Goal: Find contact information: Find contact information

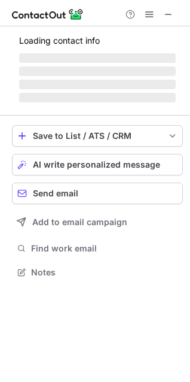
scroll to position [271, 190]
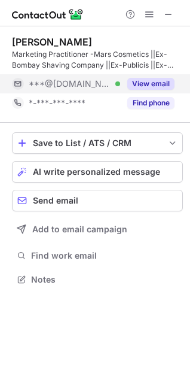
click at [151, 82] on button "View email" at bounding box center [150, 84] width 47 height 12
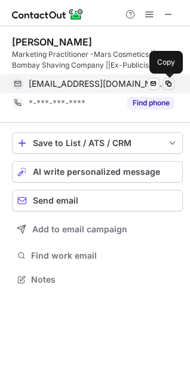
click at [170, 83] on span at bounding box center [169, 84] width 10 height 10
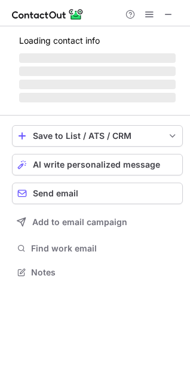
scroll to position [279, 190]
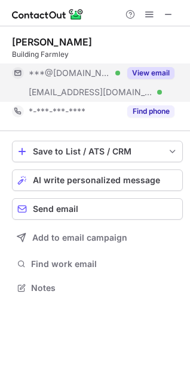
click at [166, 71] on button "View email" at bounding box center [150, 73] width 47 height 12
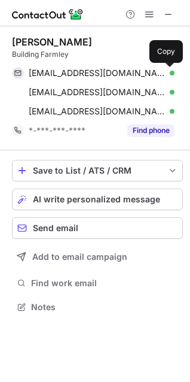
scroll to position [298, 190]
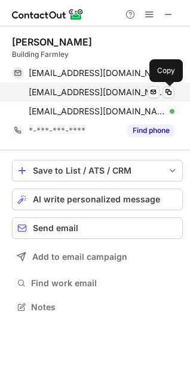
click at [172, 90] on span at bounding box center [169, 92] width 10 height 10
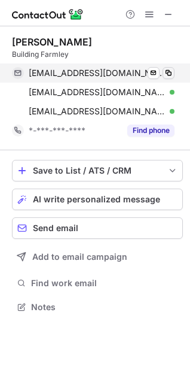
click at [166, 72] on span at bounding box center [169, 73] width 10 height 10
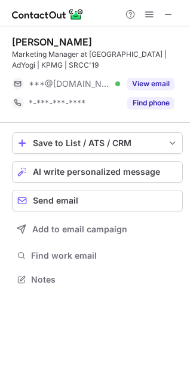
scroll to position [271, 190]
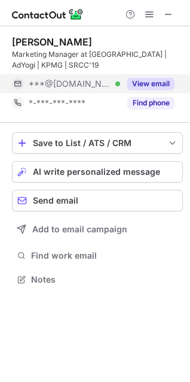
click at [140, 87] on button "View email" at bounding box center [150, 84] width 47 height 12
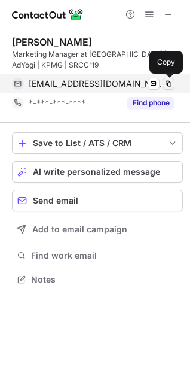
click at [172, 84] on span at bounding box center [169, 84] width 10 height 10
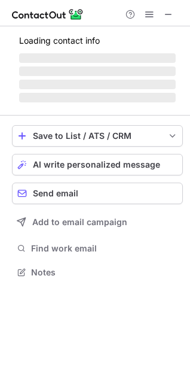
scroll to position [290, 190]
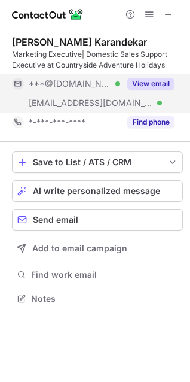
click at [155, 83] on button "View email" at bounding box center [150, 84] width 47 height 12
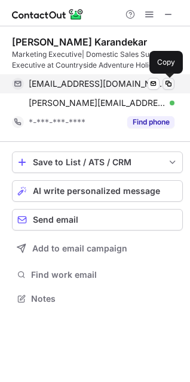
click at [169, 84] on span at bounding box center [169, 84] width 10 height 10
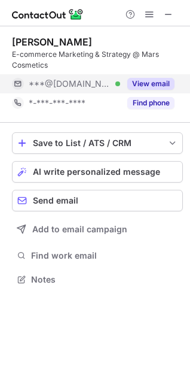
click at [152, 86] on button "View email" at bounding box center [150, 84] width 47 height 12
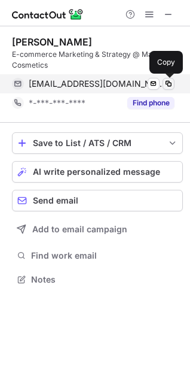
click at [164, 86] on span at bounding box center [169, 84] width 10 height 10
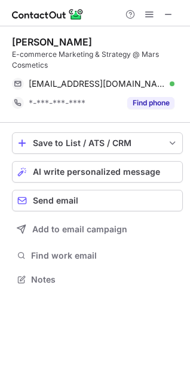
scroll to position [271, 190]
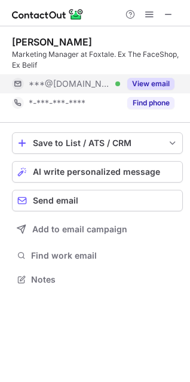
click at [157, 82] on button "View email" at bounding box center [150, 84] width 47 height 12
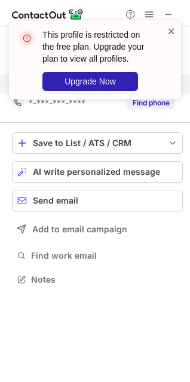
click at [172, 35] on span at bounding box center [172, 31] width 10 height 12
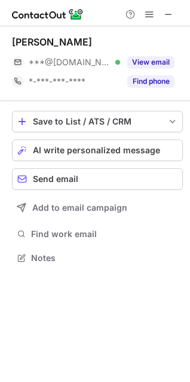
scroll to position [249, 190]
